Goal: Download file/media

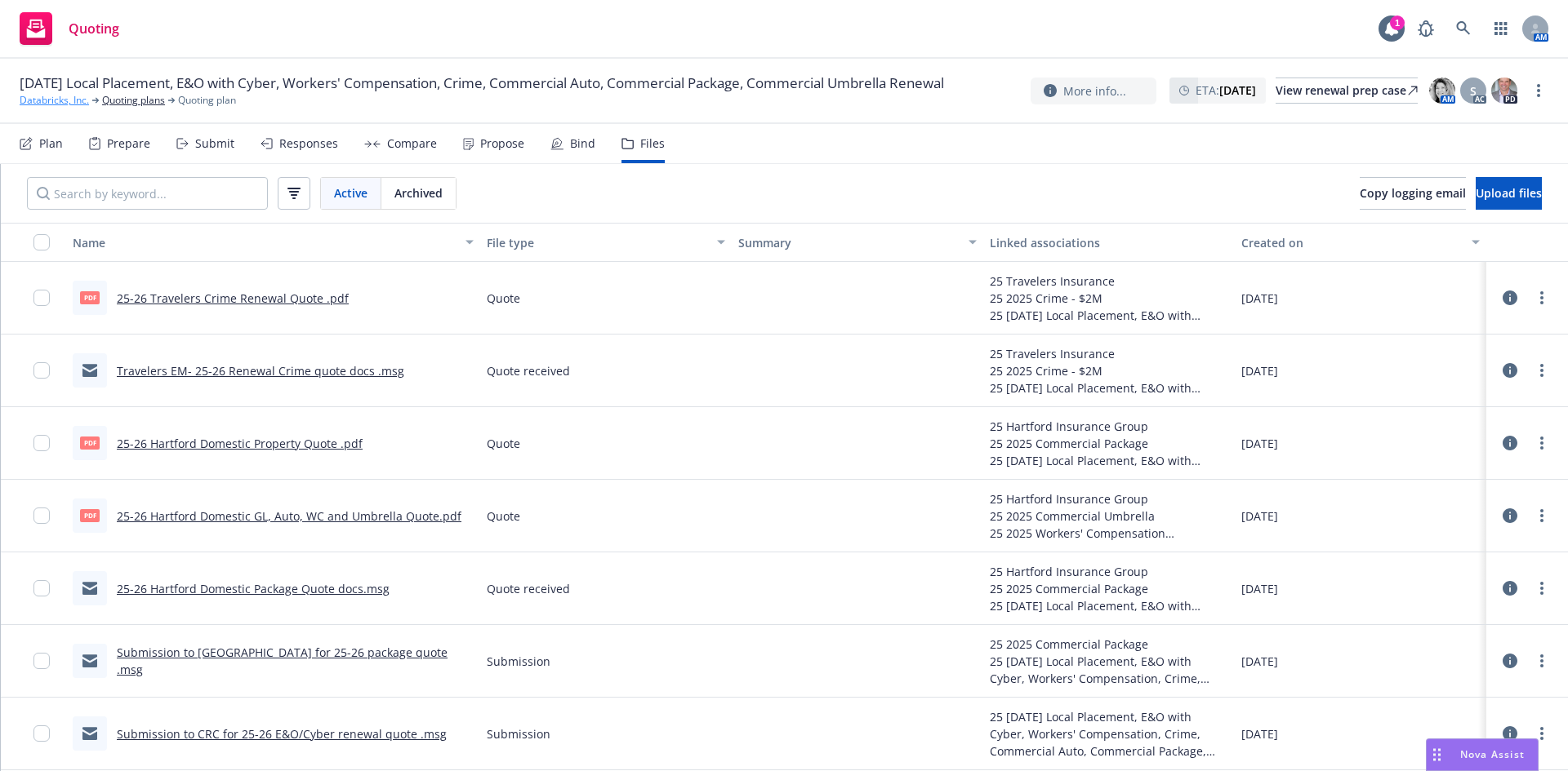
click at [53, 108] on link "Databricks, Inc." at bounding box center [53, 100] width 69 height 15
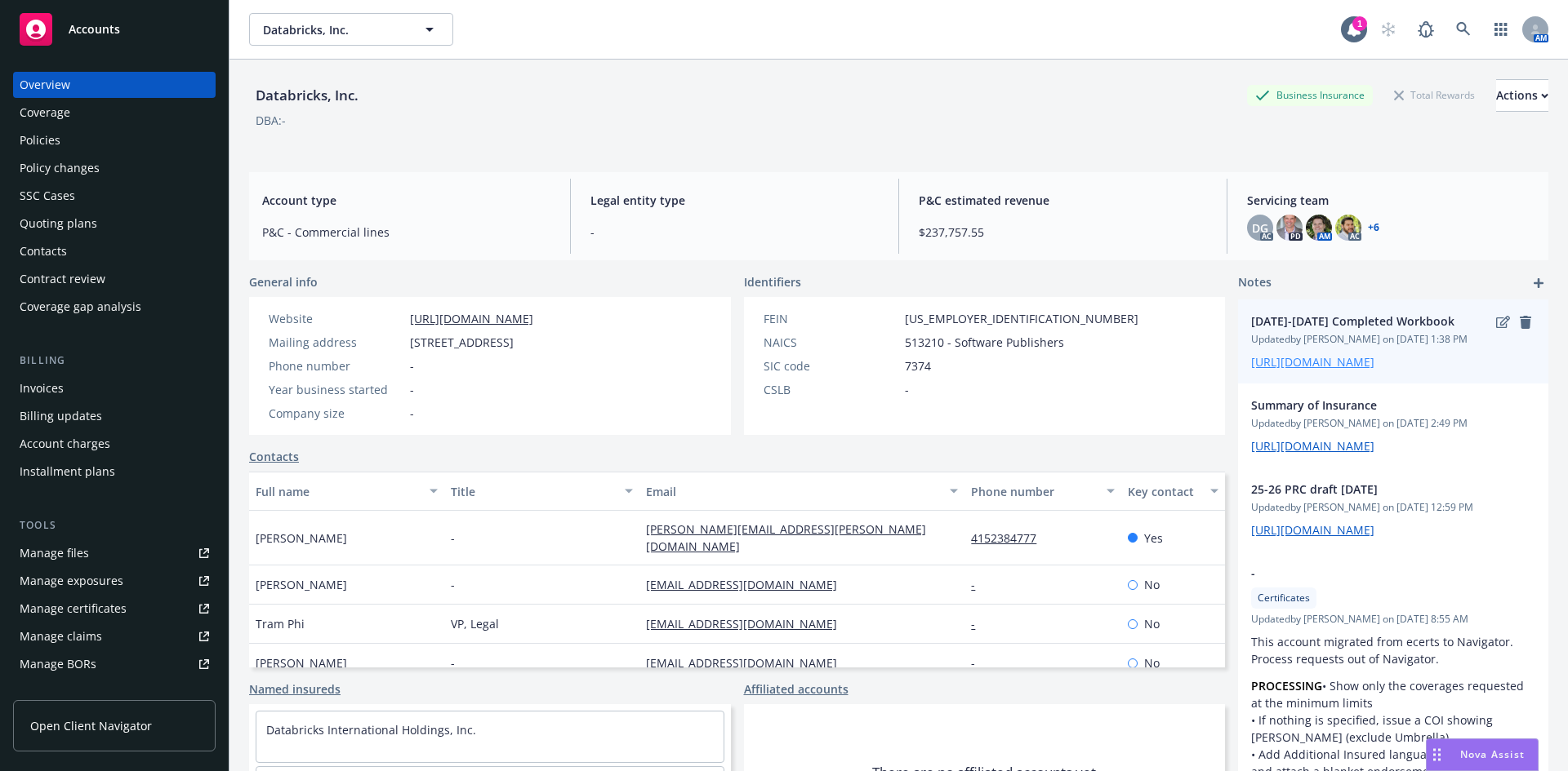
click at [1356, 369] on link "[URL][DOMAIN_NAME]" at bounding box center [1312, 362] width 124 height 16
